Goal: Task Accomplishment & Management: Manage account settings

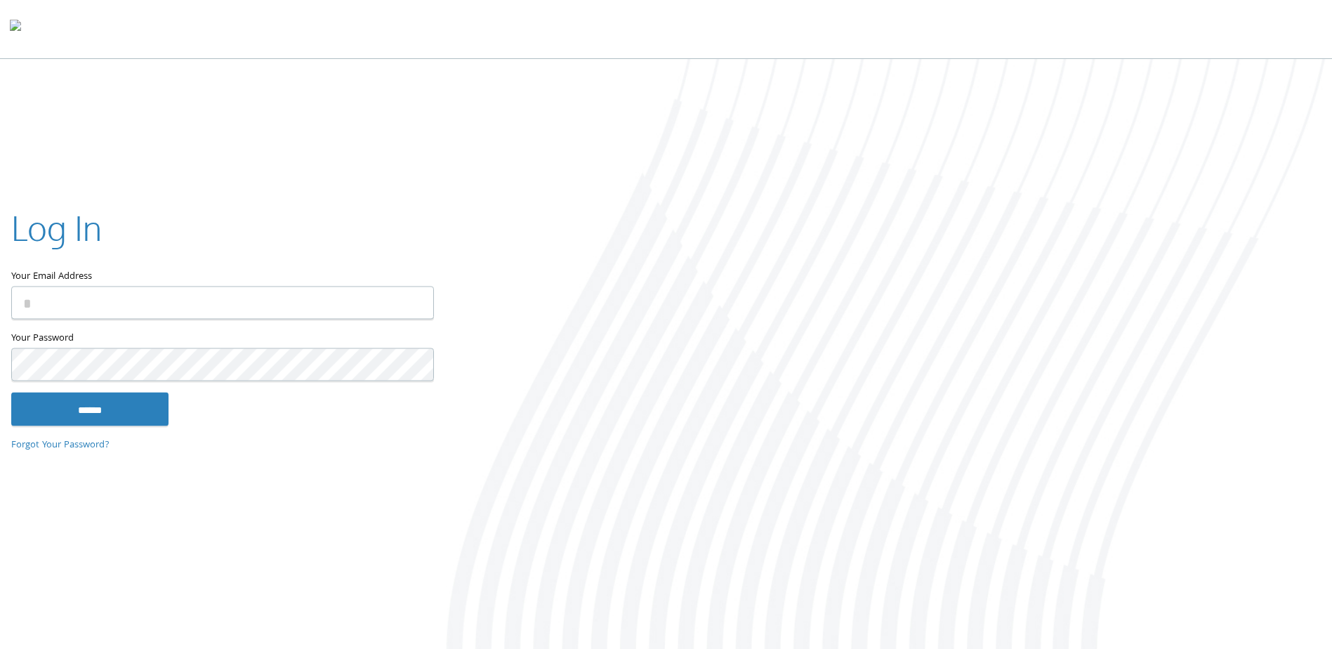
type input "**********"
click at [121, 414] on input "******" at bounding box center [89, 409] width 157 height 34
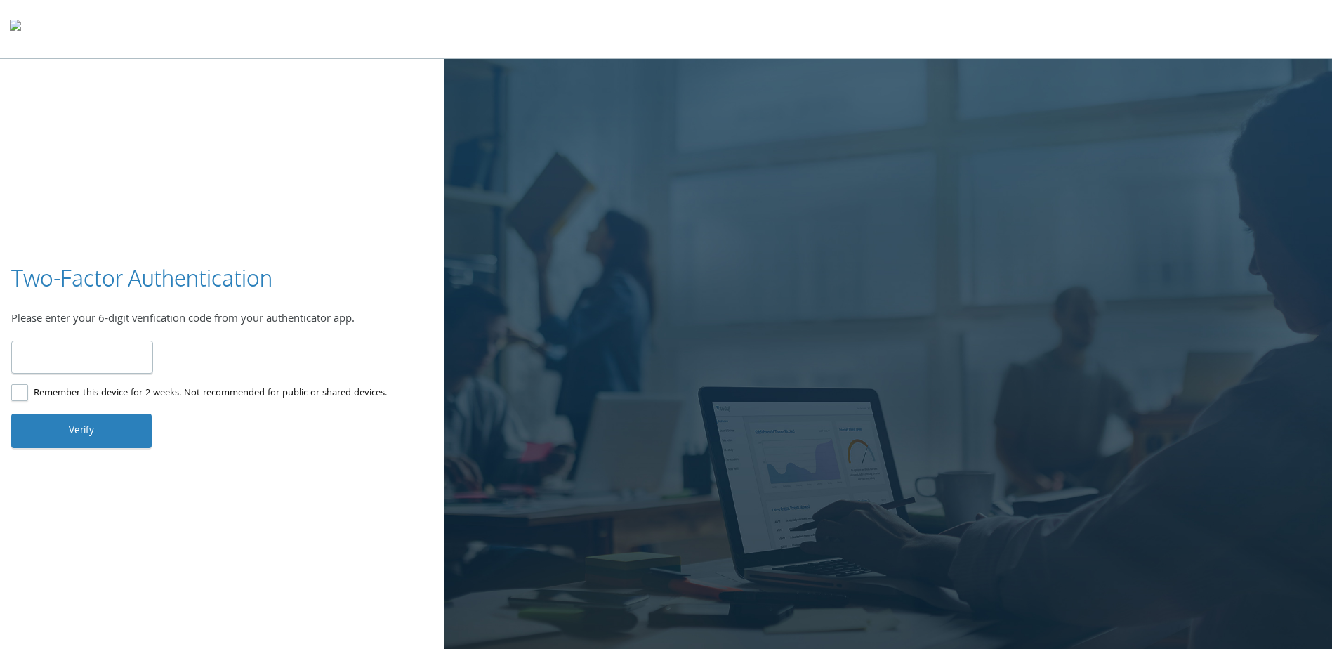
type input "******"
click at [34, 434] on button "Verify" at bounding box center [81, 430] width 140 height 34
